Goal: Navigation & Orientation: Find specific page/section

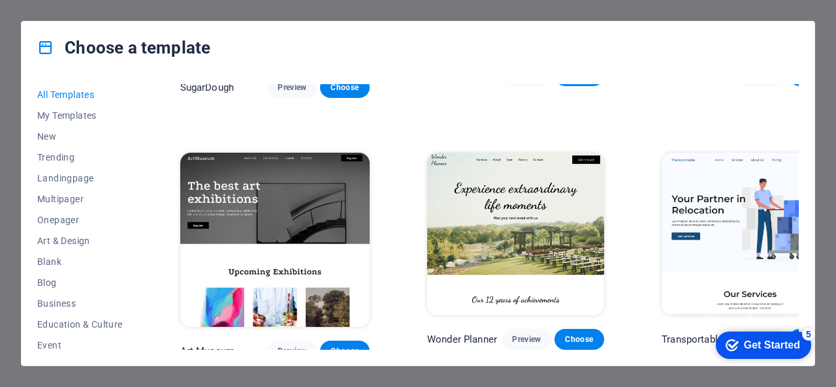
scroll to position [261, 0]
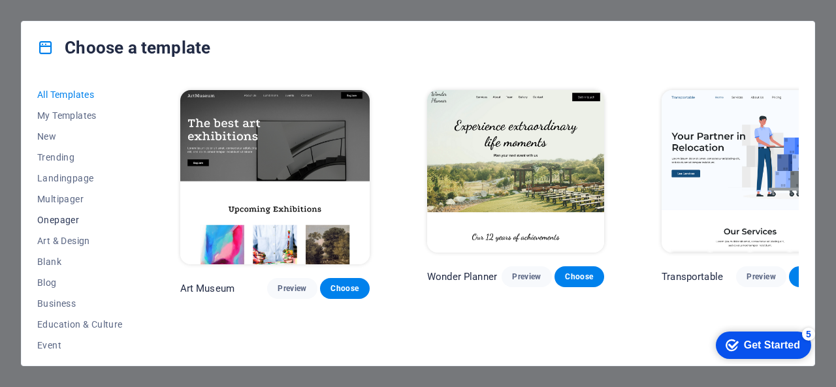
click at [69, 221] on span "Onepager" at bounding box center [80, 220] width 86 height 10
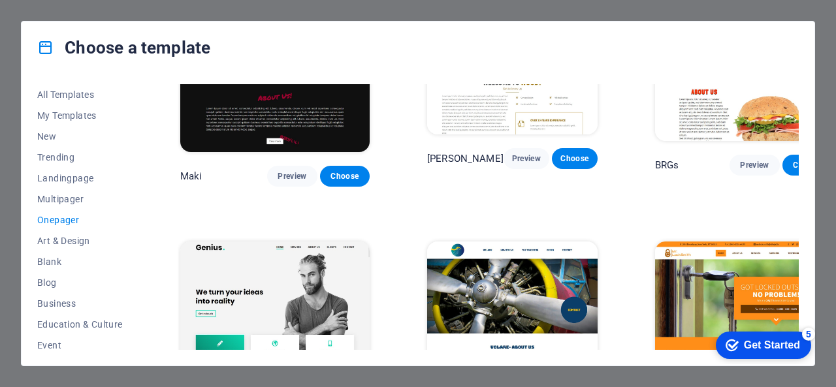
scroll to position [2559, 0]
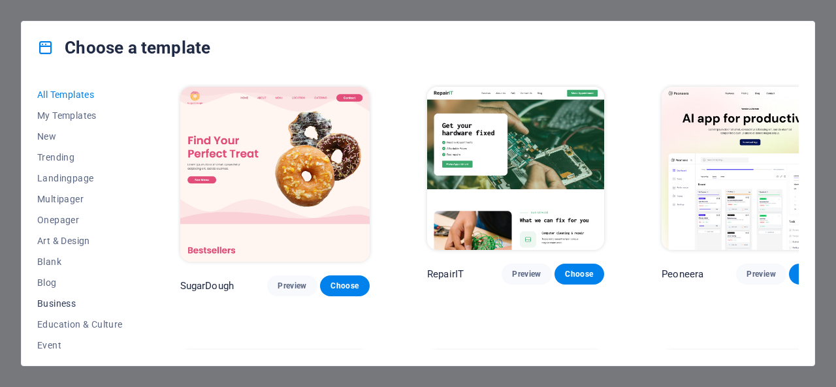
click at [58, 305] on span "Business" at bounding box center [80, 303] width 86 height 10
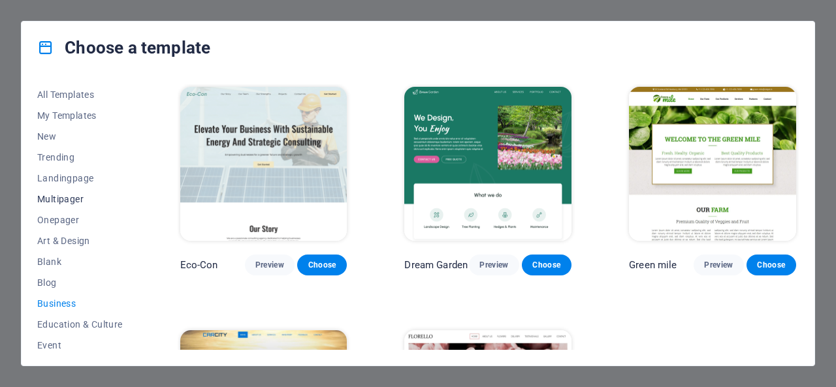
click at [68, 199] on span "Multipager" at bounding box center [80, 199] width 86 height 10
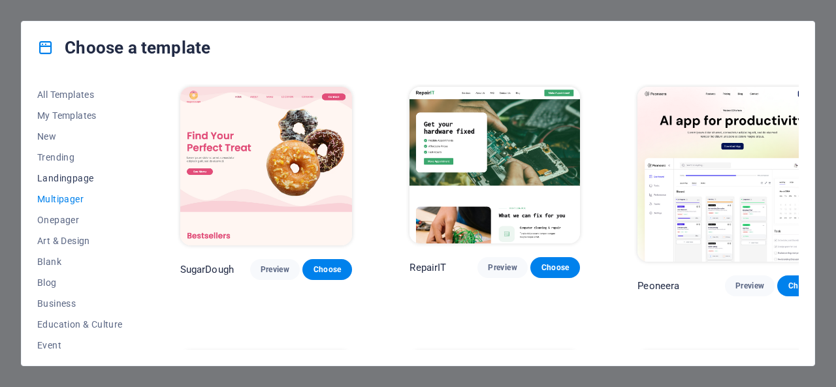
click at [78, 180] on span "Landingpage" at bounding box center [80, 178] width 86 height 10
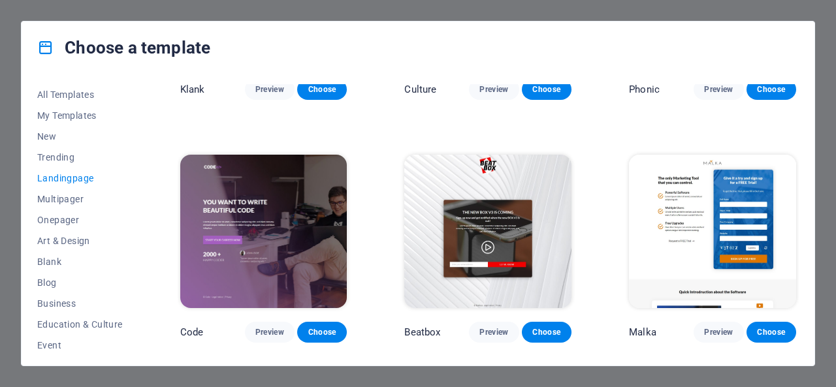
scroll to position [196, 0]
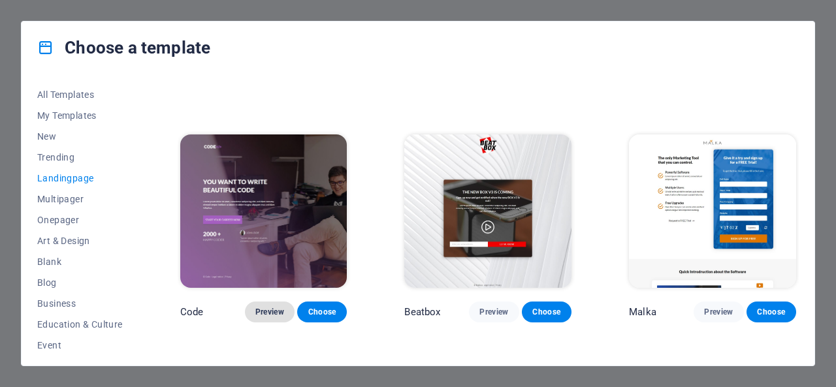
click at [268, 307] on span "Preview" at bounding box center [269, 312] width 29 height 10
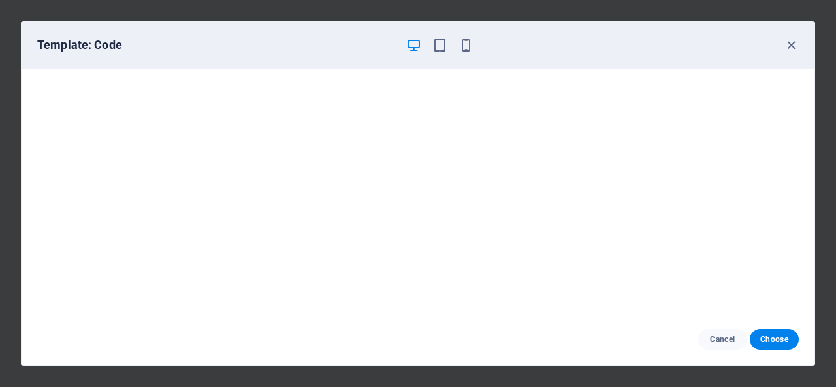
scroll to position [0, 0]
click at [463, 45] on icon "button" at bounding box center [465, 45] width 15 height 15
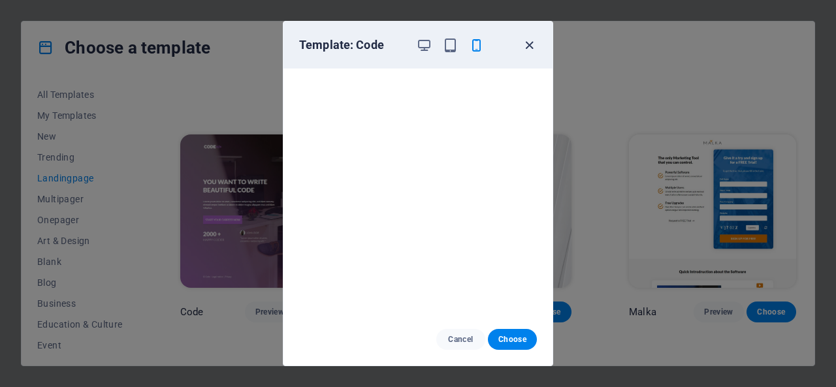
click at [533, 42] on icon "button" at bounding box center [529, 45] width 15 height 15
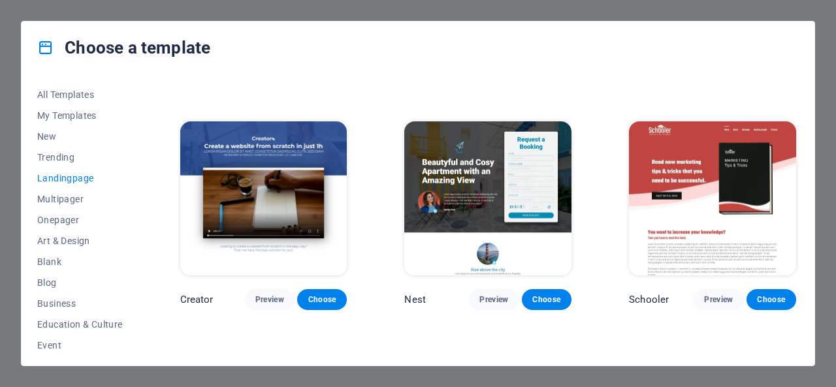
scroll to position [1110, 0]
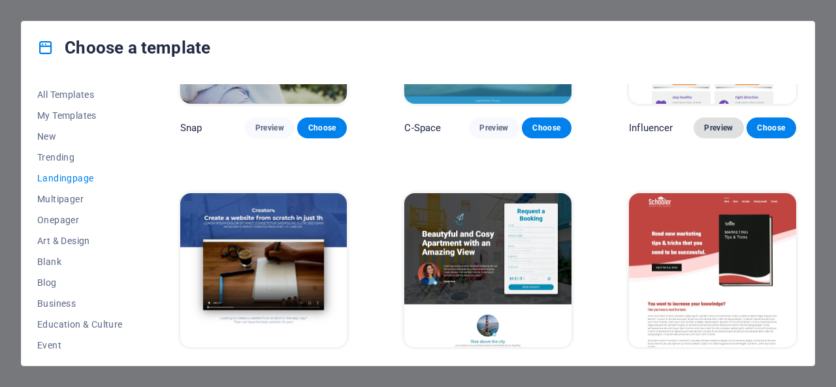
click at [721, 123] on span "Preview" at bounding box center [718, 128] width 29 height 10
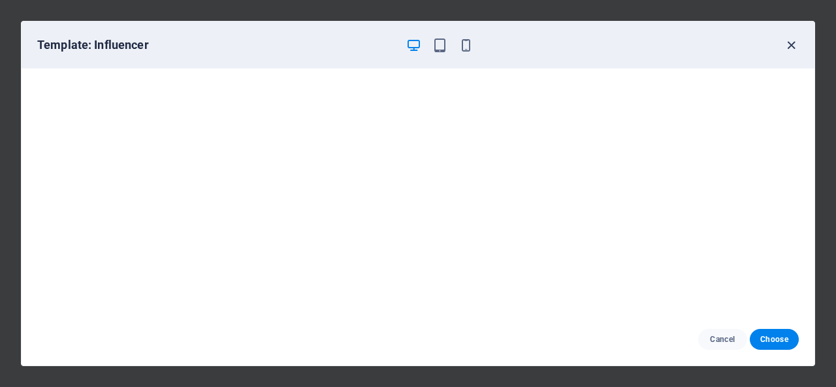
click at [791, 45] on icon "button" at bounding box center [790, 45] width 15 height 15
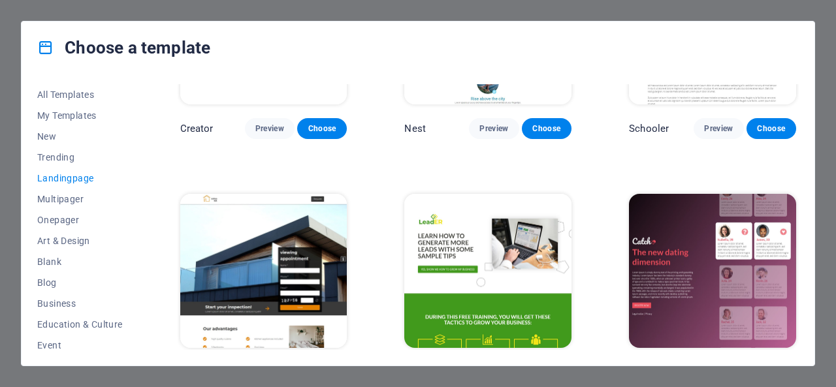
scroll to position [1371, 0]
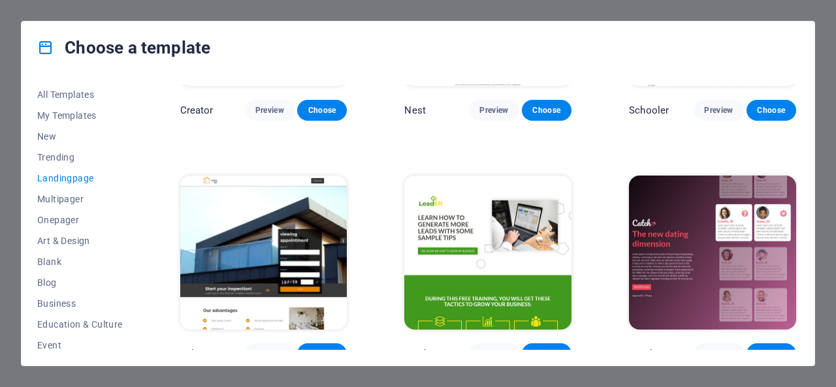
click at [527, 229] on img at bounding box center [487, 253] width 167 height 154
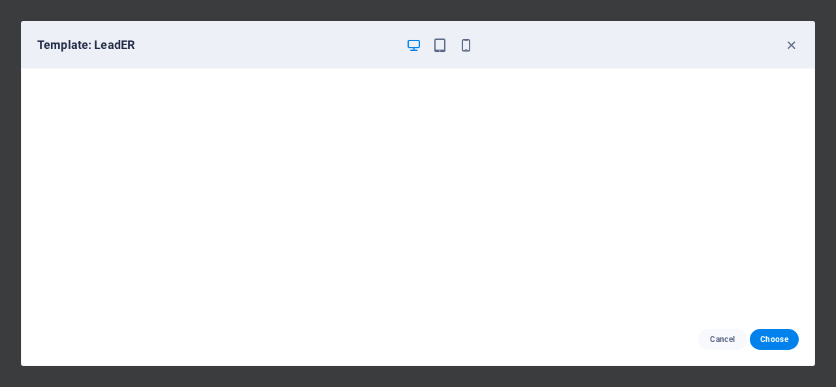
scroll to position [0, 0]
click at [792, 44] on icon "button" at bounding box center [790, 45] width 15 height 15
